Goal: Information Seeking & Learning: Stay updated

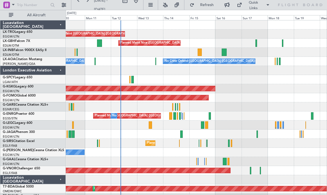
click at [146, 26] on div at bounding box center [196, 24] width 261 height 9
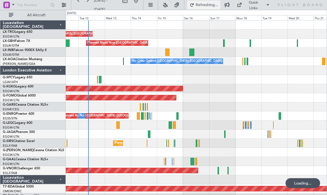
click at [208, 8] on button "Refreshing..." at bounding box center [203, 5] width 33 height 9
click at [205, 6] on span "Refresh" at bounding box center [206, 5] width 23 height 4
click at [147, 77] on div at bounding box center [196, 79] width 261 height 9
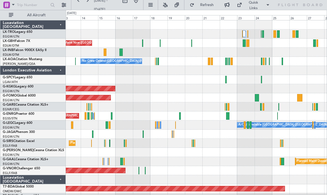
click at [187, 86] on div "AOG Maint [GEOGRAPHIC_DATA] (Ataturk)" at bounding box center [196, 88] width 261 height 9
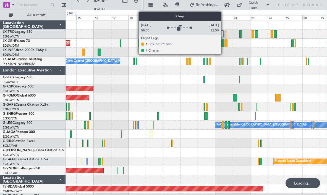
click at [223, 34] on div at bounding box center [222, 33] width 3 height 7
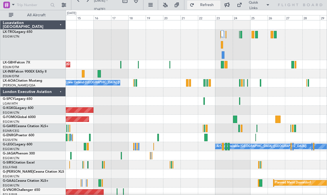
click at [207, 4] on span "Refresh" at bounding box center [206, 5] width 23 height 4
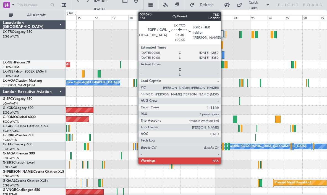
click at [223, 55] on div at bounding box center [222, 54] width 3 height 7
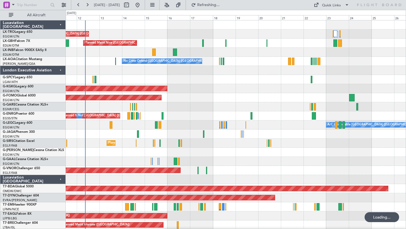
click at [223, 80] on div at bounding box center [236, 79] width 340 height 9
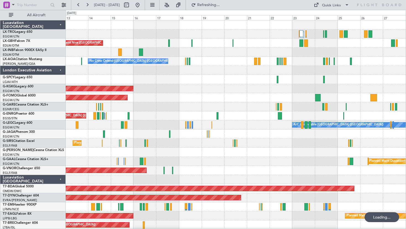
click at [281, 70] on div at bounding box center [236, 70] width 340 height 9
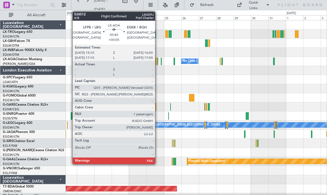
click at [157, 61] on div at bounding box center [157, 61] width 1 height 7
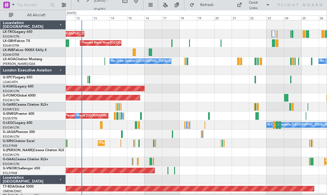
click at [205, 6] on span "Refresh" at bounding box center [206, 5] width 23 height 4
